Goal: Check status: Check status

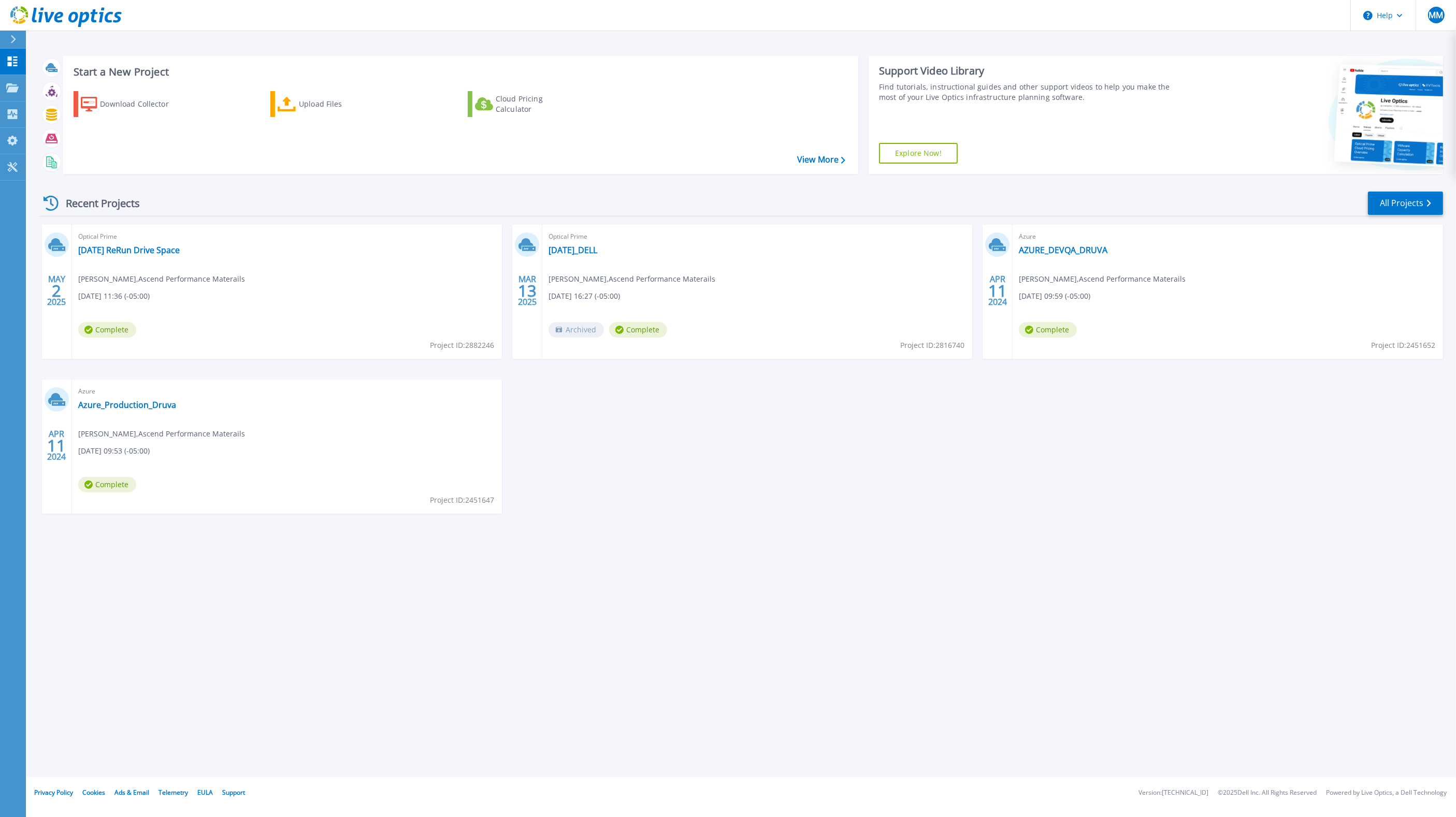
click at [472, 341] on span "Project ID: 2882246" at bounding box center [462, 345] width 64 height 11
click at [907, 447] on div "MAY 2 2025 Optical Prime May 2025 ReRun Drive Space Michael Messer , Ascend Per…" at bounding box center [737, 379] width 1412 height 309
click at [382, 601] on div "Start a New Project Download Collector Upload Files Cloud Pricing Calculator Vi…" at bounding box center [741, 389] width 1430 height 777
click at [322, 659] on div "Start a New Project Download Collector Upload Files Cloud Pricing Calculator Vi…" at bounding box center [741, 389] width 1430 height 777
click at [383, 595] on div "Start a New Project Download Collector Upload Files Cloud Pricing Calculator Vi…" at bounding box center [741, 389] width 1430 height 777
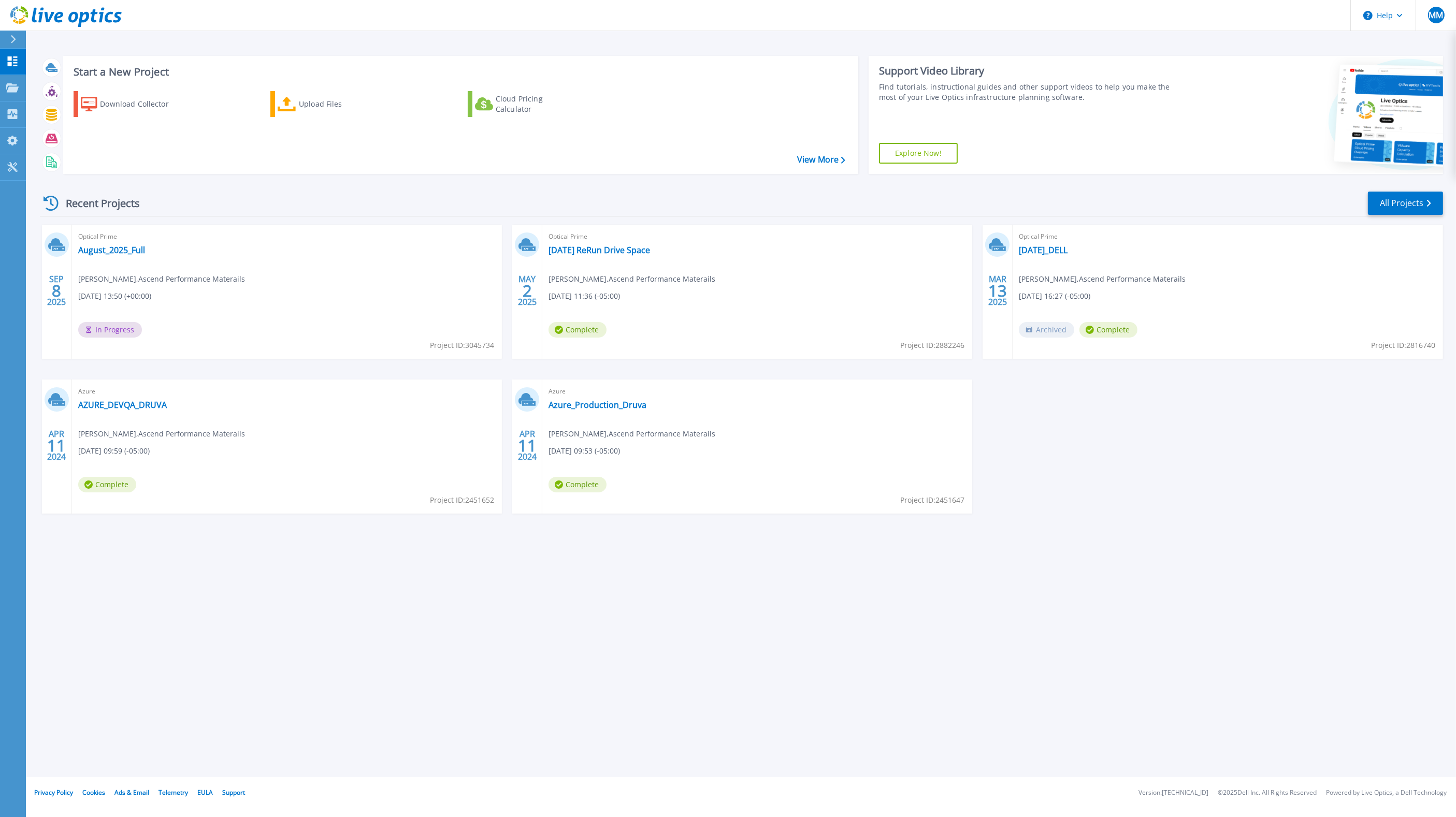
click at [467, 343] on span "Project ID: 3045734" at bounding box center [462, 345] width 64 height 11
click at [99, 250] on link "August_2025_Full" at bounding box center [111, 250] width 67 height 10
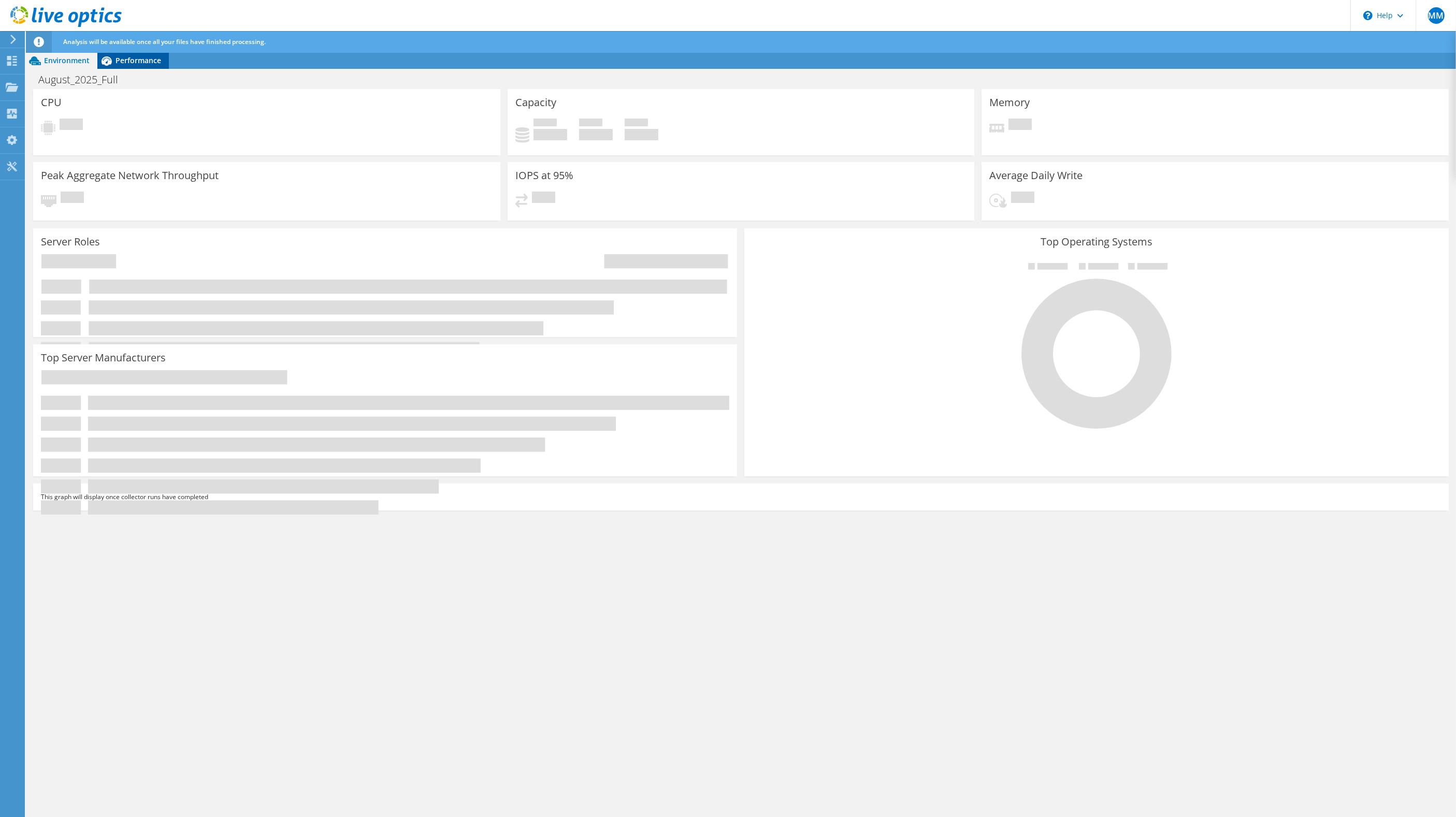
click at [141, 65] on span "Performance" at bounding box center [138, 60] width 45 height 10
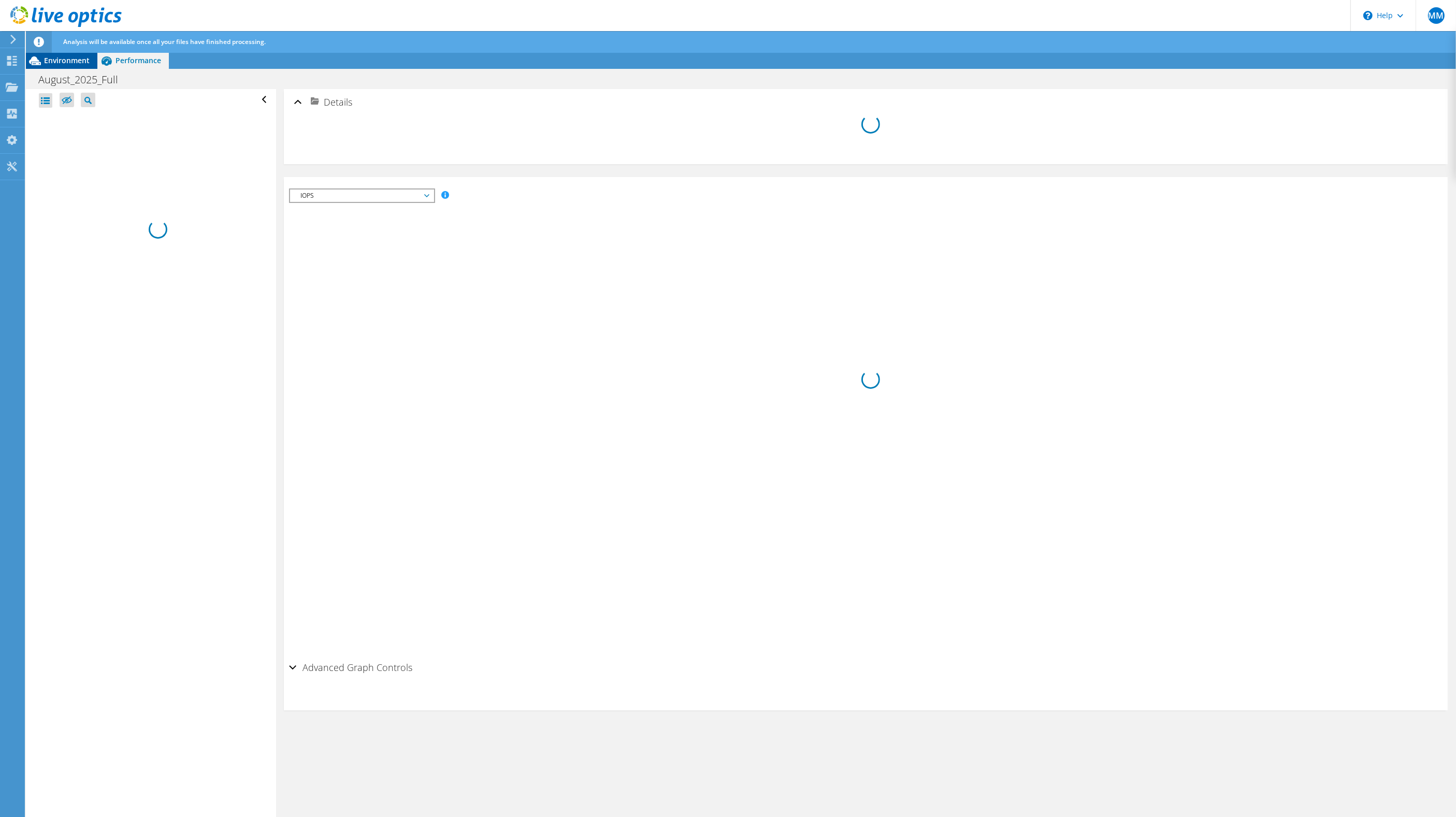
click at [48, 65] on span "Environment" at bounding box center [67, 60] width 45 height 10
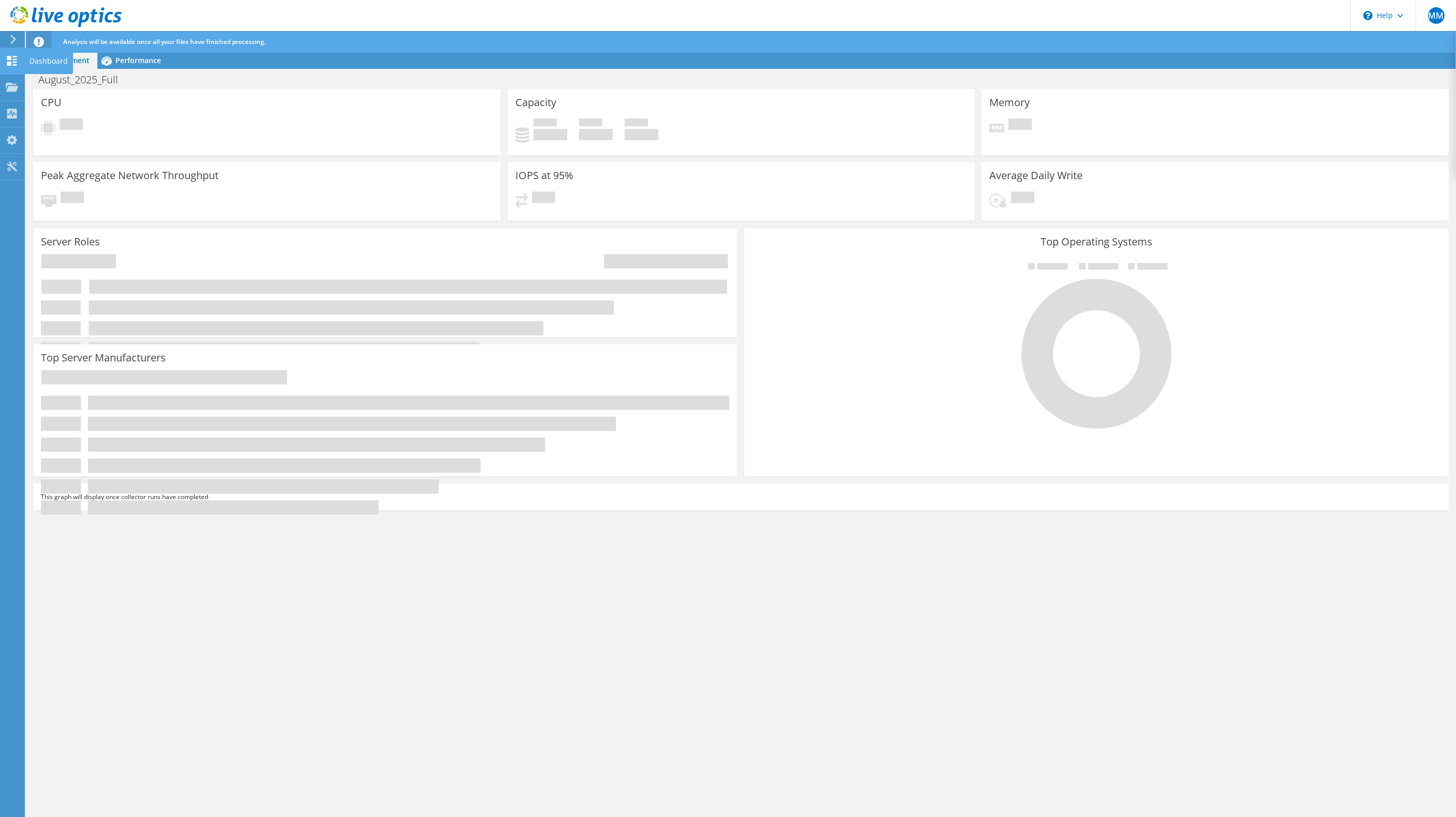
click at [12, 60] on icon at bounding box center [11, 61] width 13 height 10
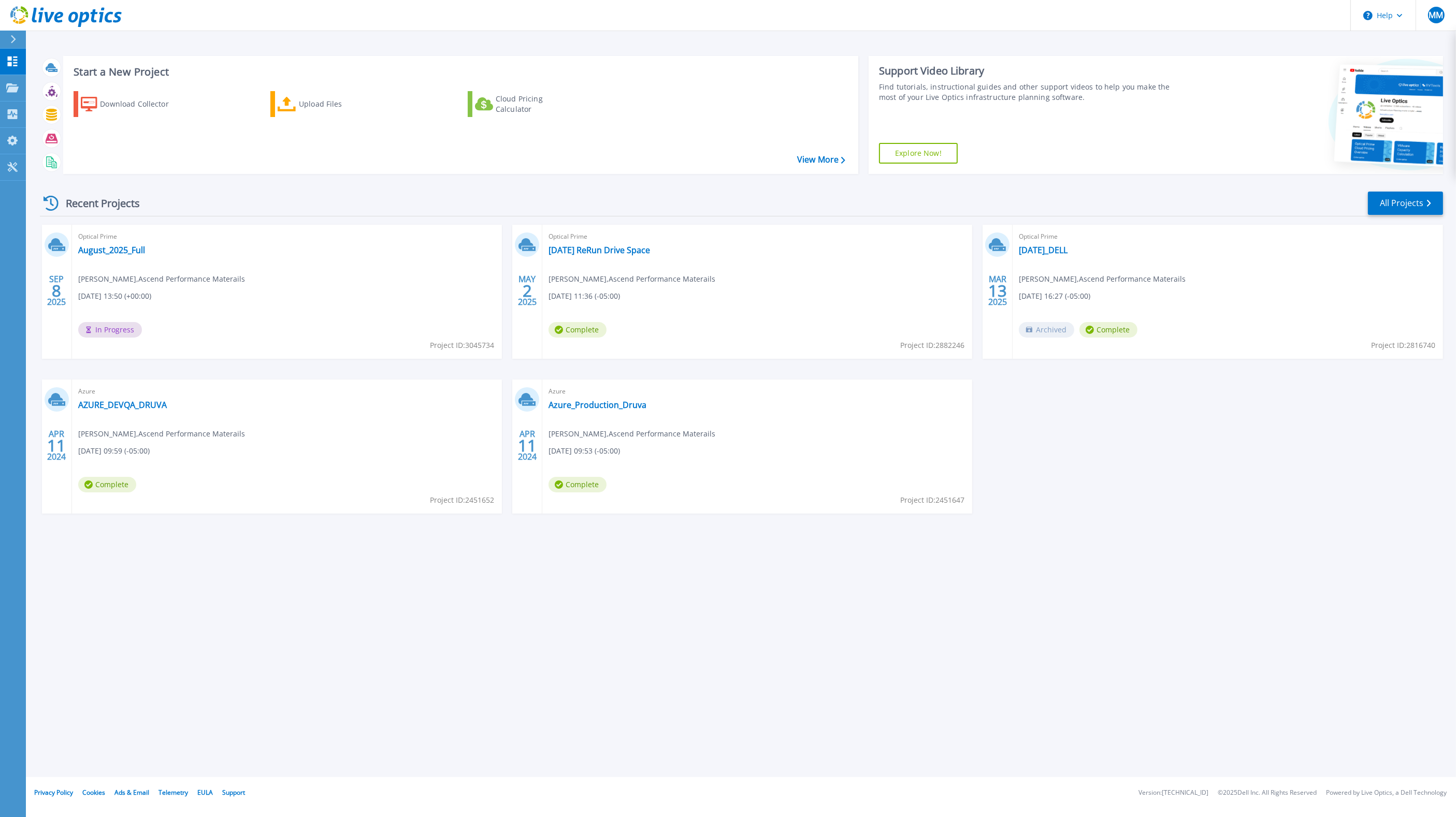
click at [539, 641] on div "Start a New Project Download Collector Upload Files Cloud Pricing Calculator Vi…" at bounding box center [741, 389] width 1430 height 777
click at [375, 183] on div "Recent Projects All Projects SEP 8 2025 Optical Prime August_2025_Full Michael …" at bounding box center [741, 363] width 1403 height 360
click at [1294, 452] on div "SEP 8 2025 Optical Prime August_2025_Full Michael Messer , Ascend Performance M…" at bounding box center [737, 379] width 1412 height 309
click at [466, 717] on div "Start a New Project Download Collector Upload Files Cloud Pricing Calculator Vi…" at bounding box center [741, 389] width 1430 height 777
click at [525, 683] on div "Start a New Project Download Collector Upload Files Cloud Pricing Calculator Vi…" at bounding box center [741, 389] width 1430 height 777
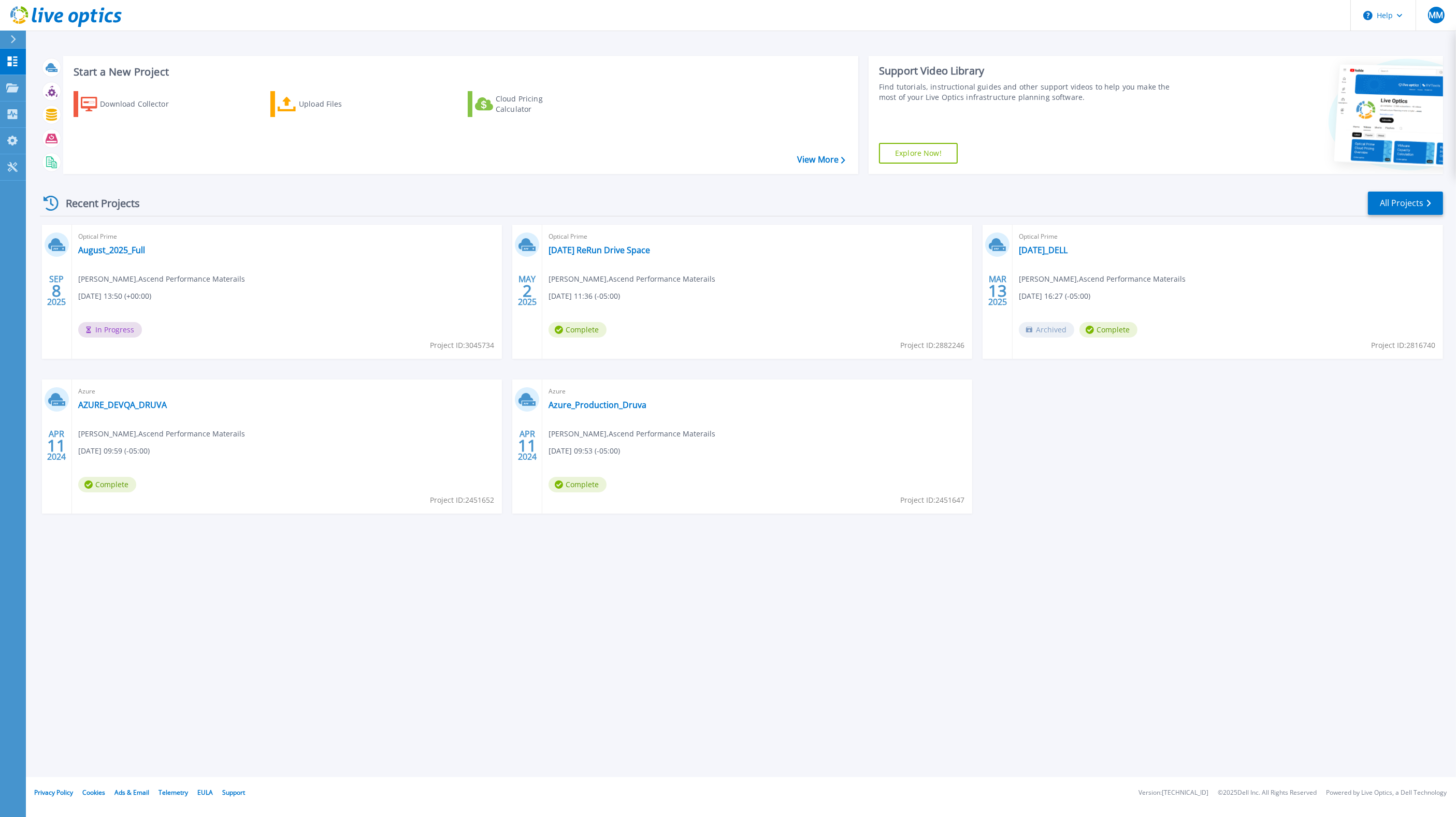
click at [1290, 498] on div "SEP 8 2025 Optical Prime August_2025_Full Michael Messer , Ascend Performance M…" at bounding box center [737, 379] width 1412 height 309
click at [63, 515] on div "SEP 8 2025 Optical Prime August_2025_Full Michael Messer , Ascend Performance M…" at bounding box center [737, 379] width 1412 height 309
drag, startPoint x: 334, startPoint y: 624, endPoint x: 342, endPoint y: 620, distance: 8.9
click at [335, 624] on div "Start a New Project Download Collector Upload Files Cloud Pricing Calculator Vi…" at bounding box center [741, 389] width 1430 height 777
